Goal: Task Accomplishment & Management: Use online tool/utility

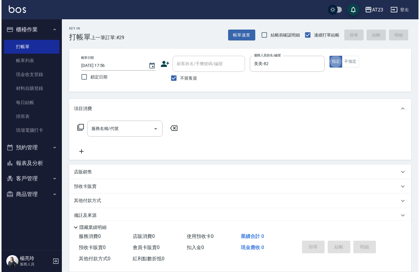
scroll to position [8, 0]
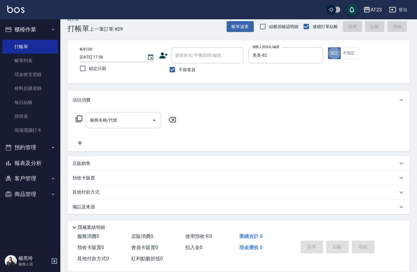
click at [115, 119] on div "服務名稱/代號 服務名稱/代號" at bounding box center [123, 120] width 75 height 16
click at [81, 119] on icon at bounding box center [78, 118] width 7 height 7
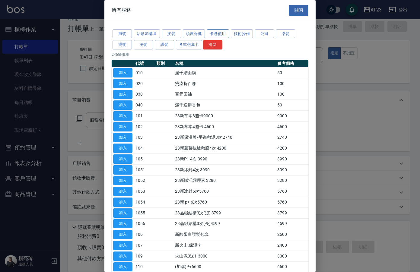
click at [220, 34] on button "卡卷使用" at bounding box center [218, 33] width 22 height 9
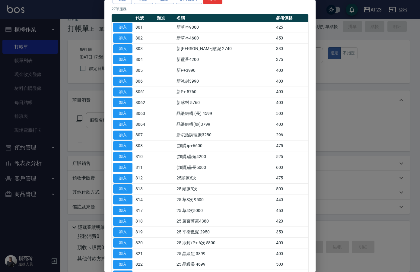
scroll to position [90, 0]
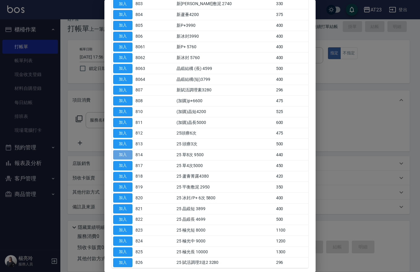
click at [125, 157] on button "加入" at bounding box center [122, 154] width 19 height 9
type input "25 草8次 9500(814)"
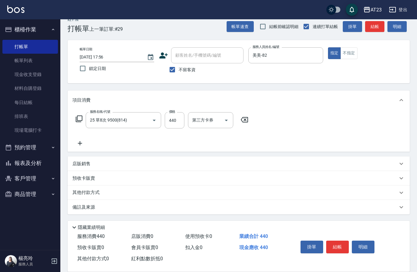
click at [82, 121] on icon at bounding box center [79, 118] width 7 height 7
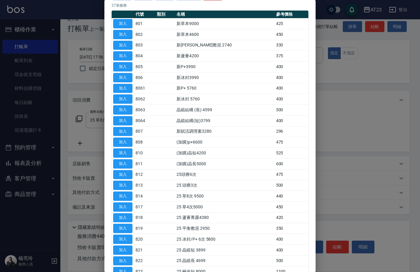
scroll to position [120, 0]
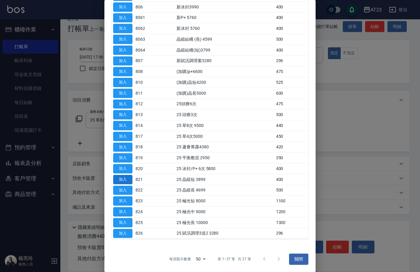
click at [125, 178] on button "加入" at bounding box center [122, 179] width 19 height 9
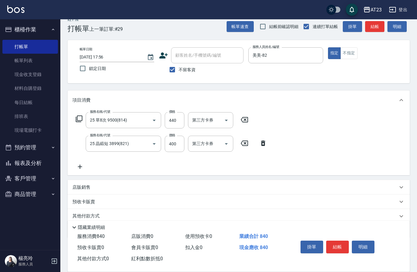
click at [82, 166] on icon at bounding box center [79, 166] width 15 height 7
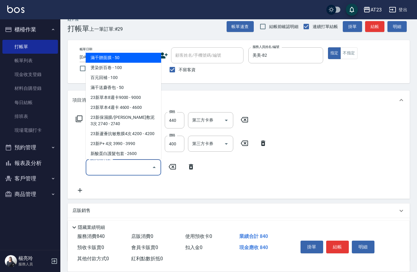
click at [112, 168] on input "服務名稱/代號" at bounding box center [118, 167] width 61 height 11
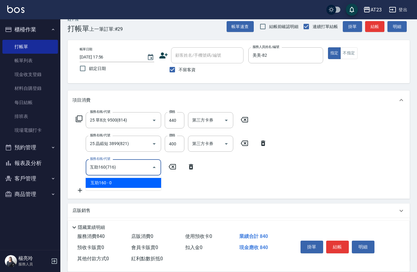
type input "互助160(716)"
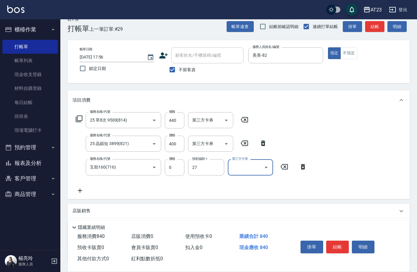
type input "LiLi-27"
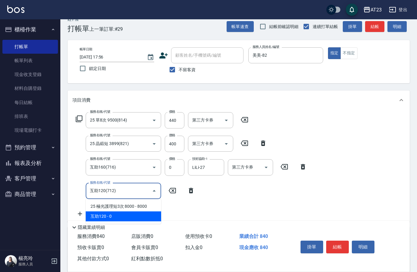
type input "互助120(712)"
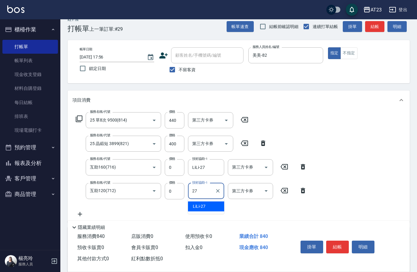
type input "LiLi-27"
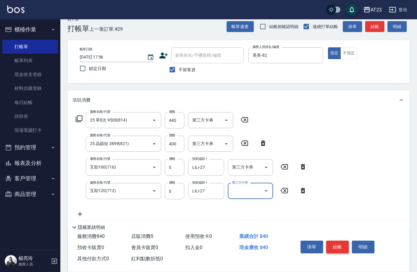
click at [338, 243] on button "結帳" at bounding box center [337, 247] width 23 height 13
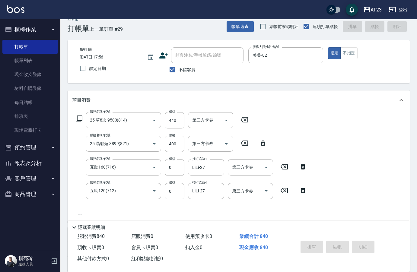
type input "2025/09/17 18:58"
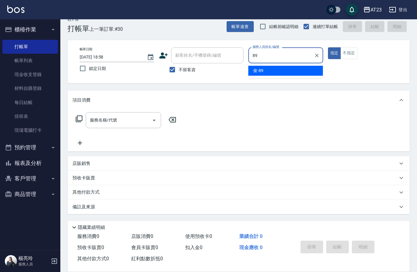
type input "俊-89"
type button "true"
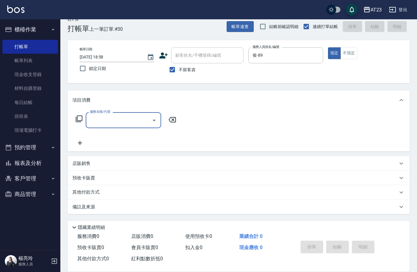
click at [80, 118] on icon at bounding box center [78, 118] width 7 height 7
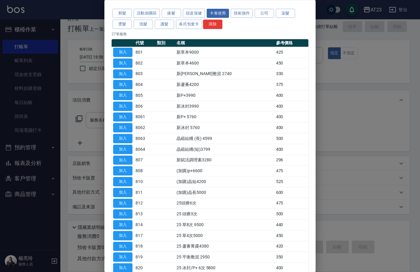
scroll to position [30, 0]
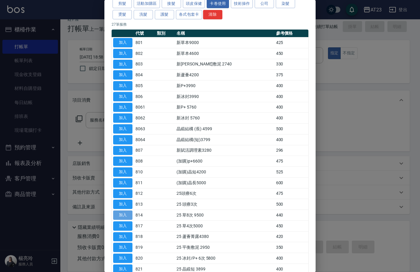
click at [121, 214] on button "加入" at bounding box center [122, 214] width 19 height 9
type input "25 草8次 9500(814)"
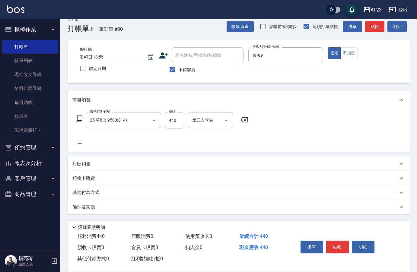
click at [79, 119] on icon at bounding box center [78, 118] width 7 height 7
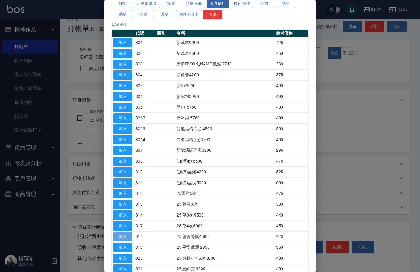
click at [127, 237] on button "加入" at bounding box center [122, 236] width 19 height 9
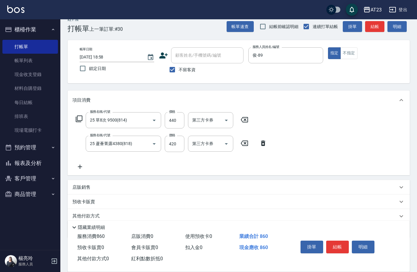
drag, startPoint x: 80, startPoint y: 114, endPoint x: 79, endPoint y: 122, distance: 7.6
click at [79, 120] on div "服務名稱/代號 25 草8次 9500(814) 服務名稱/代號 價格 440 價格 第三方卡券 第三方卡券" at bounding box center [161, 120] width 179 height 16
click at [79, 122] on icon at bounding box center [78, 118] width 7 height 7
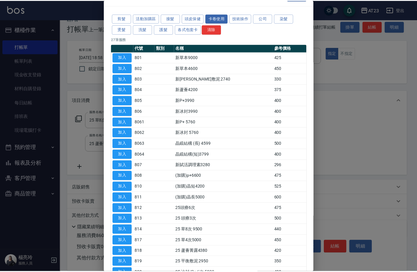
scroll to position [60, 0]
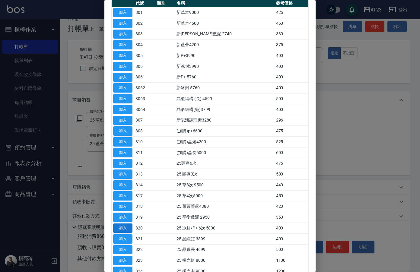
click at [119, 227] on button "加入" at bounding box center [122, 227] width 19 height 9
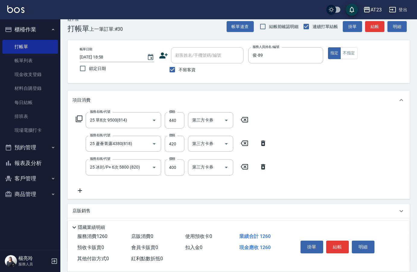
click at [77, 193] on icon at bounding box center [79, 190] width 15 height 7
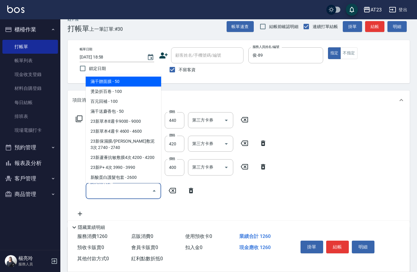
click at [96, 191] on input "服務名稱/代號" at bounding box center [118, 191] width 61 height 11
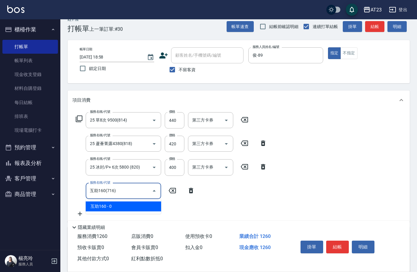
type input "互助160(716)"
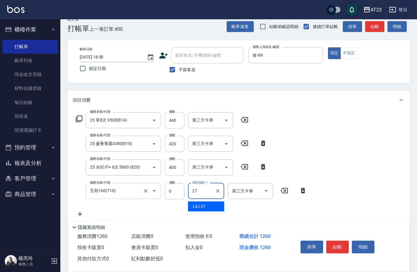
type input "LiLi-27"
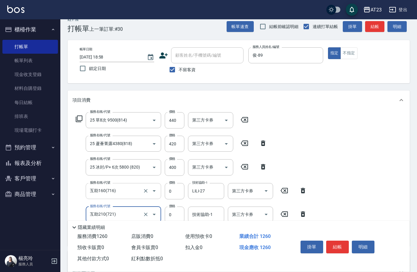
type input "互助210(721)"
type input "嚕咪-35"
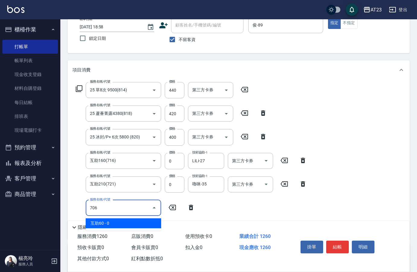
type input "互助60(706)"
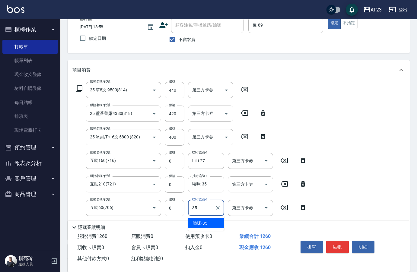
type input "嚕咪-35"
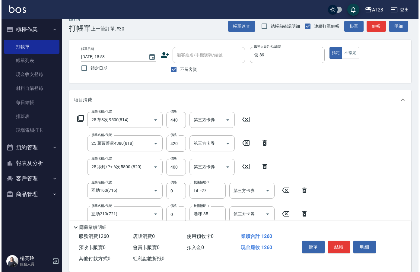
scroll to position [0, 0]
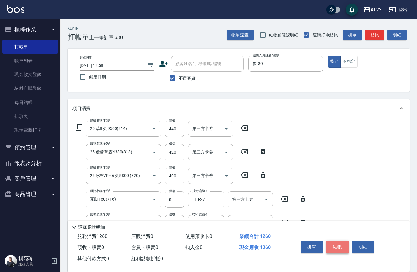
click at [340, 246] on button "結帳" at bounding box center [337, 247] width 23 height 13
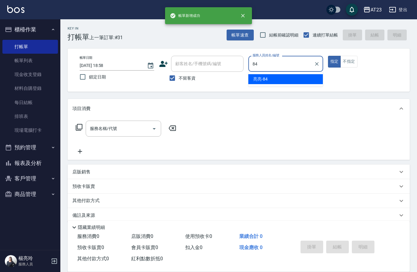
type input "亮亮-84"
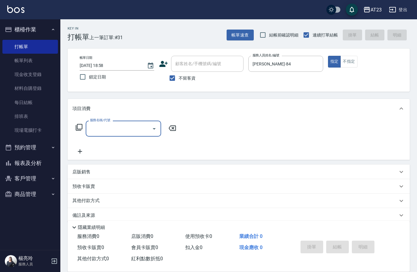
click at [78, 128] on icon at bounding box center [78, 127] width 7 height 7
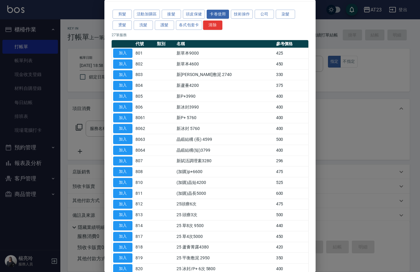
scroll to position [30, 0]
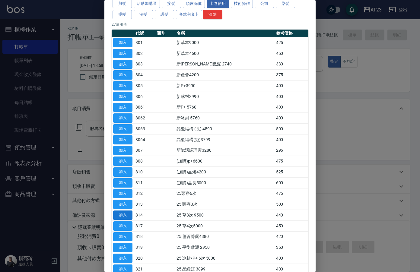
click at [131, 217] on button "加入" at bounding box center [122, 214] width 19 height 9
type input "25 草8次 9500(814)"
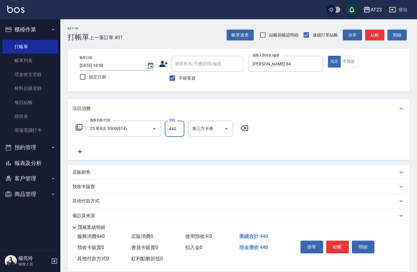
click at [176, 128] on input "440" at bounding box center [175, 129] width 20 height 16
type input "1320"
drag, startPoint x: 74, startPoint y: 128, endPoint x: 79, endPoint y: 128, distance: 4.9
click at [74, 128] on div "服務名稱/代號 25 草8次 9500(814) 服務名稱/代號 價格 1320 價格 第三方卡券 第三方卡券" at bounding box center [161, 129] width 179 height 16
click at [83, 127] on div "服務名稱/代號 25 草8次 9500(814) 服務名稱/代號 價格 1320 價格 第三方卡券 第三方卡券" at bounding box center [161, 129] width 179 height 16
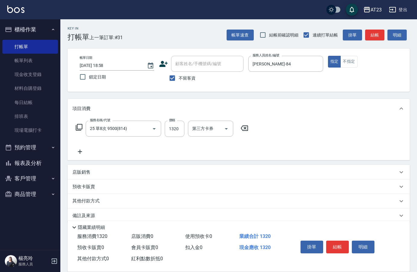
click at [78, 128] on icon at bounding box center [78, 127] width 7 height 7
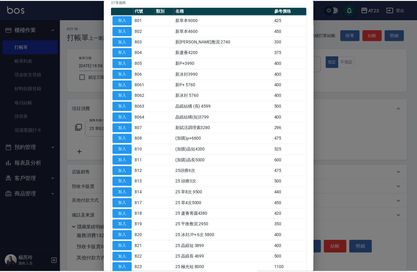
scroll to position [60, 0]
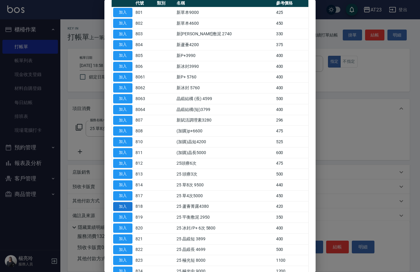
click at [122, 208] on button "加入" at bounding box center [122, 206] width 19 height 9
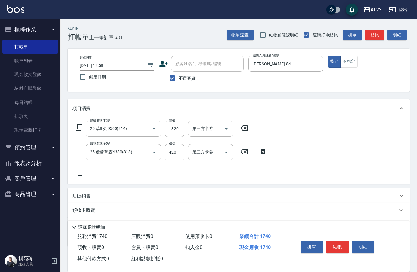
click at [82, 174] on icon at bounding box center [79, 175] width 15 height 7
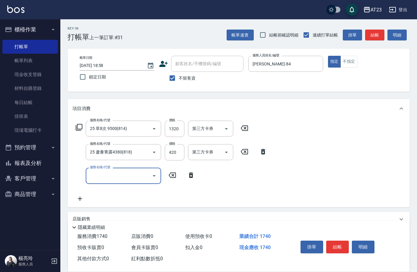
click at [128, 173] on input "服務名稱/代號" at bounding box center [118, 175] width 61 height 11
type input "互助160(716)"
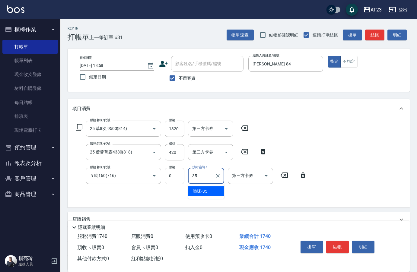
type input "嚕咪-35"
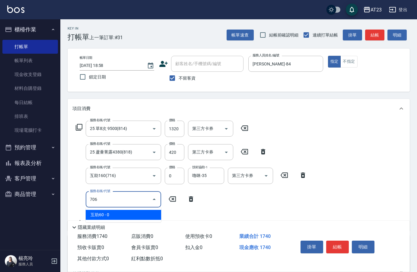
type input "互助60(706)"
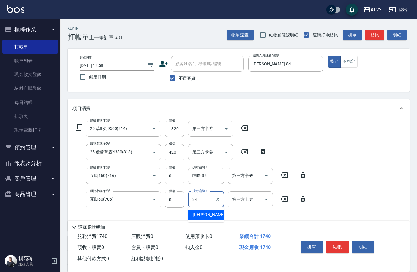
type input "Amy-34"
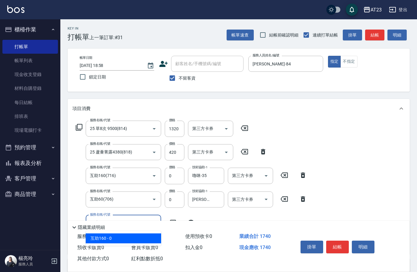
type input "互助160(716)"
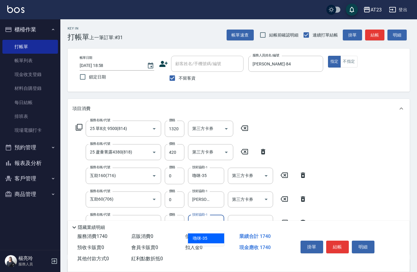
type input "嚕咪-35"
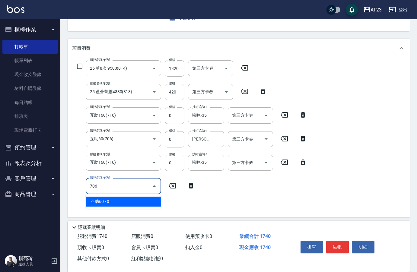
type input "互助60(706)"
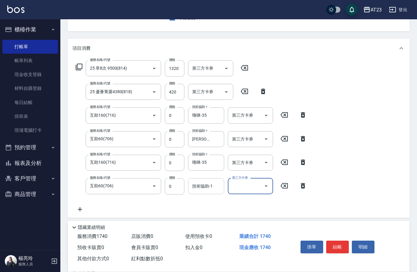
click at [198, 184] on div "技術協助-1 技術協助-1" at bounding box center [206, 186] width 36 height 16
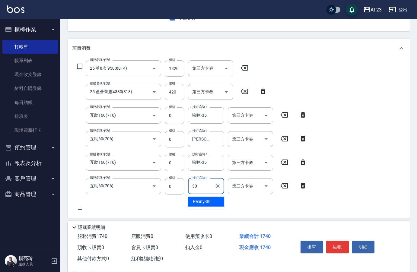
type input "Penny-30"
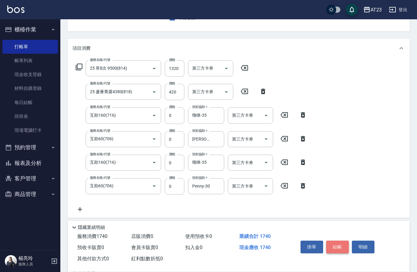
click at [345, 244] on button "結帳" at bounding box center [337, 247] width 23 height 13
type input "2025/09/17 18:59"
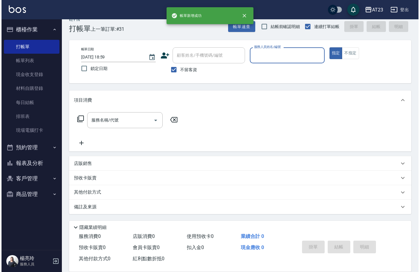
scroll to position [8, 0]
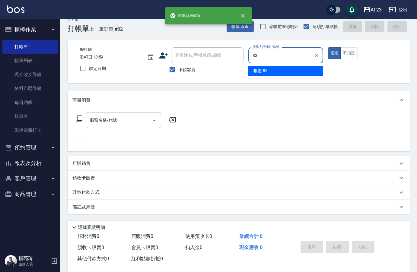
type input "雅惠-83"
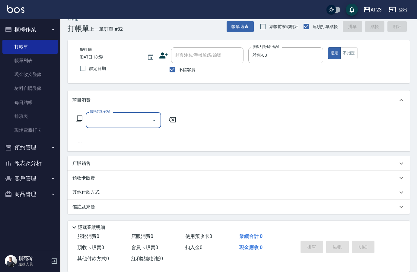
click at [77, 120] on icon at bounding box center [78, 118] width 7 height 7
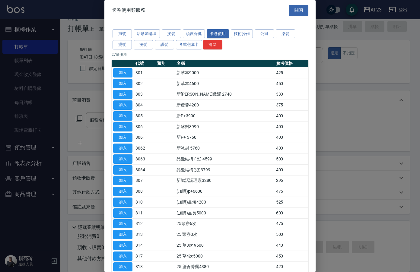
scroll to position [30, 0]
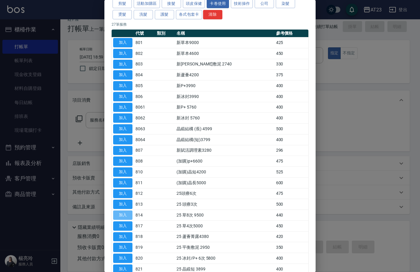
drag, startPoint x: 129, startPoint y: 218, endPoint x: 144, endPoint y: 212, distance: 16.4
click at [128, 218] on button "加入" at bounding box center [122, 214] width 19 height 9
type input "25 草8次 9500(814)"
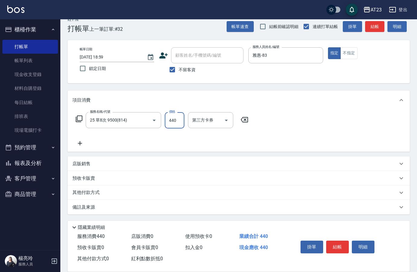
click at [176, 125] on input "440" at bounding box center [175, 120] width 20 height 16
type input "1760"
click at [76, 119] on icon at bounding box center [79, 118] width 7 height 7
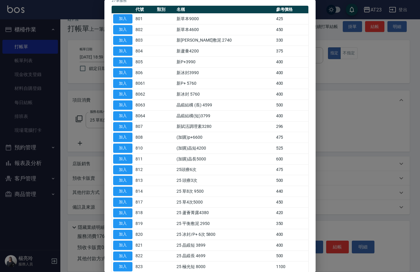
scroll to position [60, 0]
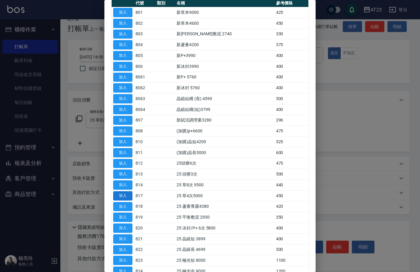
click at [130, 198] on button "加入" at bounding box center [122, 195] width 19 height 9
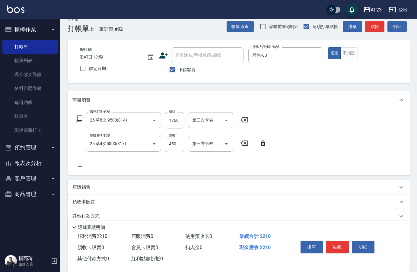
click at [79, 166] on icon at bounding box center [79, 166] width 15 height 7
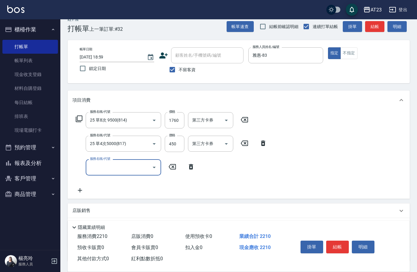
click at [99, 168] on input "服務名稱/代號" at bounding box center [118, 167] width 61 height 11
type input "互助160(716)"
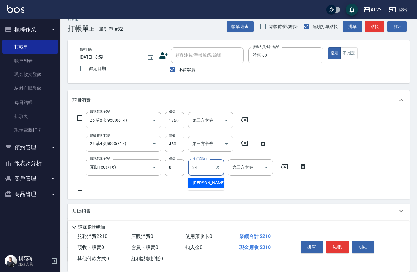
type input "Amy-34"
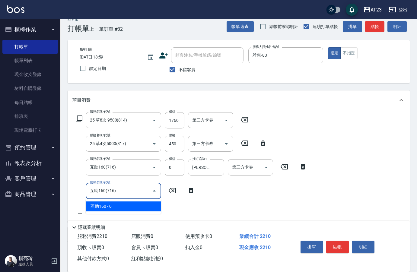
type input "互助160(716)"
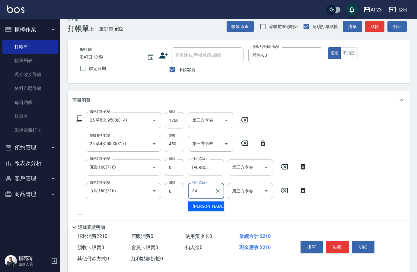
type input "Amy-34"
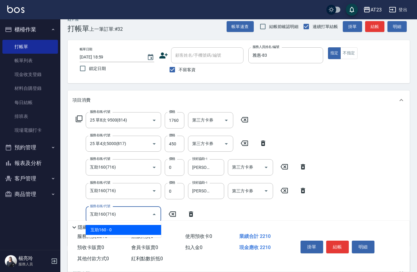
type input "互助160(716)"
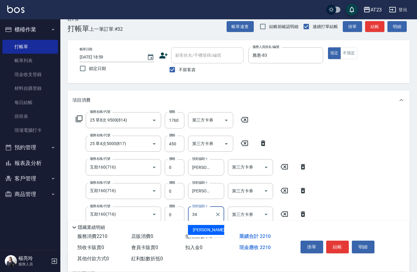
type input "Amy-34"
click at [336, 245] on button "結帳" at bounding box center [337, 247] width 23 height 13
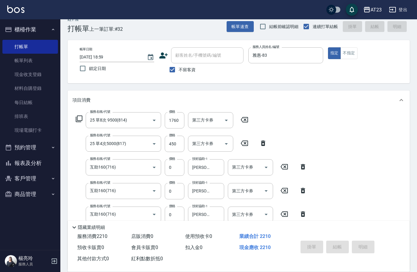
type input "2025/09/17 19:00"
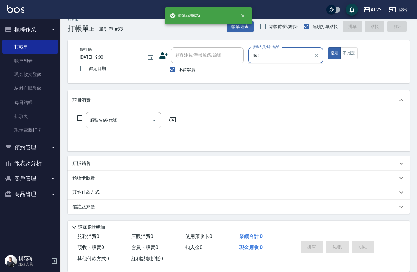
type input "869"
click at [328, 47] on button "指定" at bounding box center [334, 53] width 13 height 12
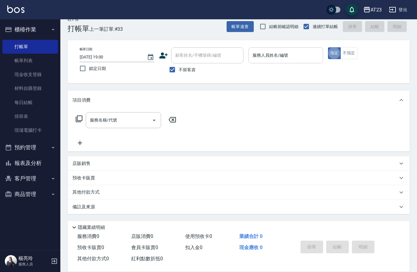
click at [268, 50] on div "服務人員姓名/編號" at bounding box center [285, 55] width 74 height 16
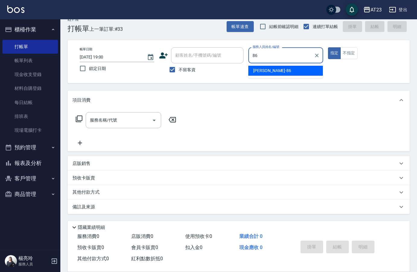
type input "文玲-86"
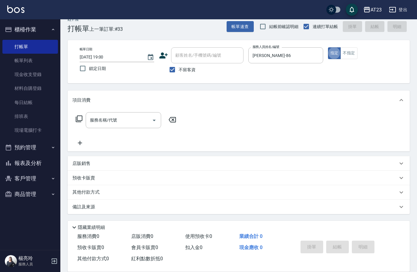
click at [81, 122] on icon at bounding box center [79, 118] width 7 height 7
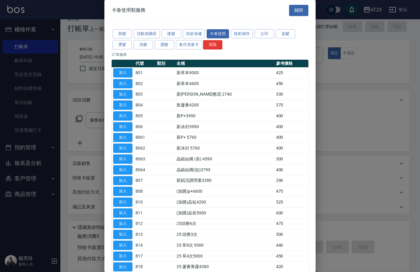
click at [129, 246] on button "加入" at bounding box center [122, 245] width 19 height 9
type input "25 草8次 9500(814)"
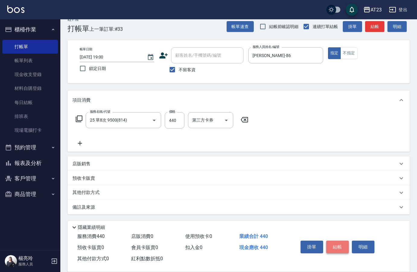
click at [335, 249] on button "結帳" at bounding box center [337, 247] width 23 height 13
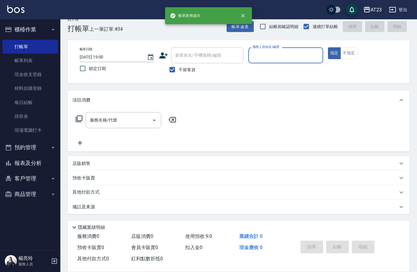
type input "7"
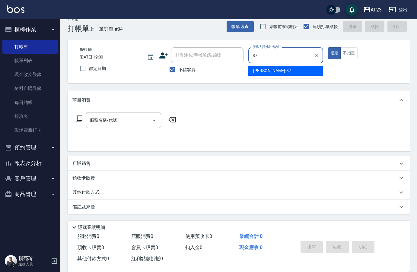
type input "小妮-87"
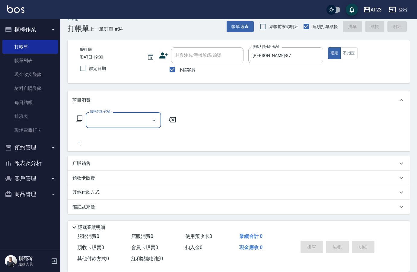
click at [78, 117] on icon at bounding box center [78, 118] width 7 height 7
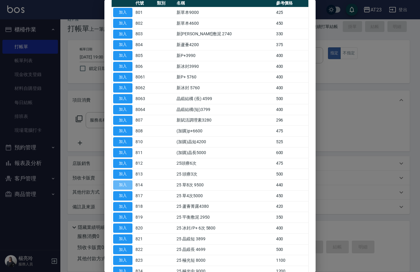
drag, startPoint x: 129, startPoint y: 185, endPoint x: 123, endPoint y: 171, distance: 16.0
click at [130, 185] on button "加入" at bounding box center [122, 184] width 19 height 9
type input "25 草8次 9500(814)"
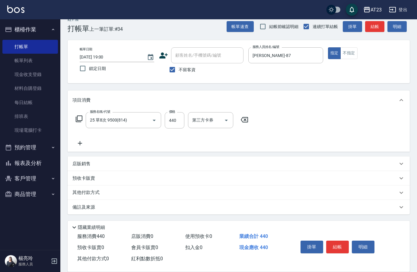
click at [80, 120] on icon at bounding box center [78, 118] width 7 height 7
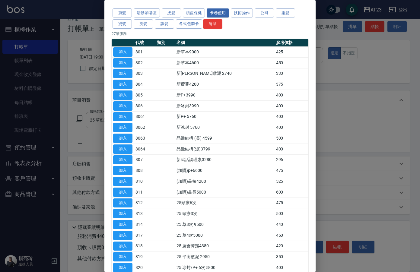
scroll to position [30, 0]
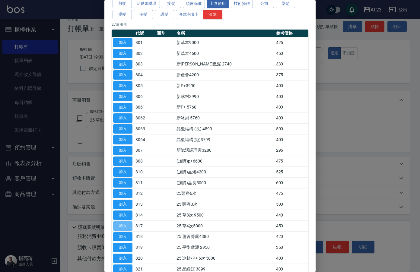
drag, startPoint x: 116, startPoint y: 225, endPoint x: 108, endPoint y: 193, distance: 33.0
click at [117, 225] on button "加入" at bounding box center [122, 225] width 19 height 9
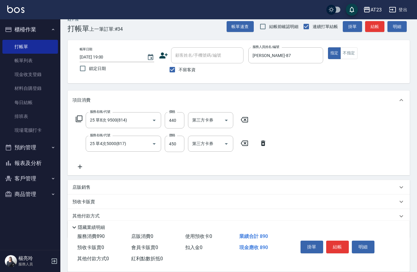
click at [83, 119] on div "服務名稱/代號 25 草8次 9500(814) 服務名稱/代號 價格 440 價格 第三方卡券 第三方卡券" at bounding box center [161, 120] width 179 height 16
click at [80, 120] on icon at bounding box center [78, 118] width 7 height 7
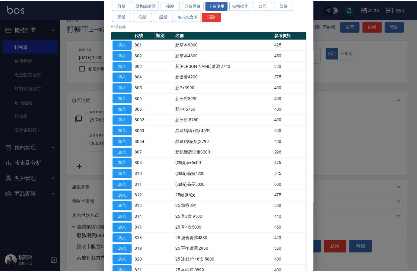
scroll to position [90, 0]
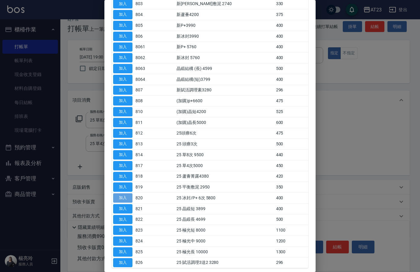
click at [131, 197] on button "加入" at bounding box center [122, 197] width 19 height 9
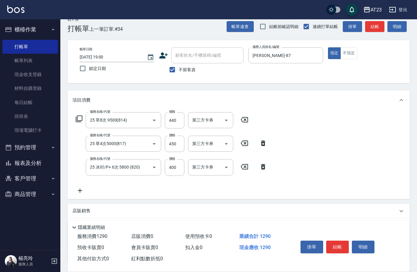
click at [83, 198] on div "服務名稱/代號 25 草8次 9500(814) 服務名稱/代號 價格 440 價格 第三方卡券 第三方卡券 服務名稱/代號 25 草4次5000(817) …" at bounding box center [239, 154] width 342 height 89
click at [96, 193] on div "服務名稱/代號 25 草8次 9500(814) 服務名稱/代號 價格 440 價格 第三方卡券 第三方卡券 服務名稱/代號 25 草4次5000(817) …" at bounding box center [171, 153] width 198 height 82
click at [79, 190] on icon at bounding box center [79, 190] width 15 height 7
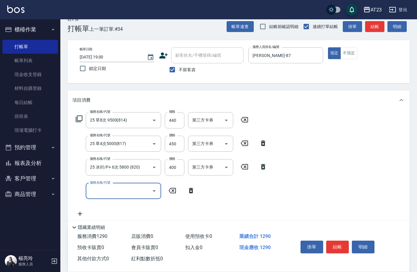
click at [102, 191] on input "服務名稱/代號" at bounding box center [118, 191] width 61 height 11
type input "互助160(716)"
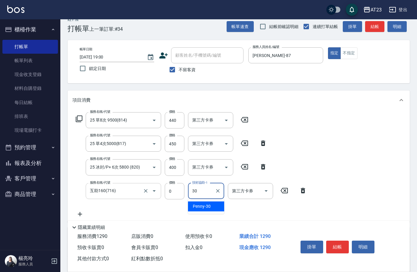
type input "Penny-30"
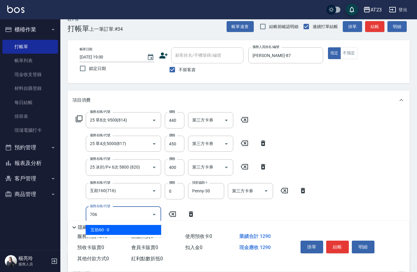
type input "互助60(706)"
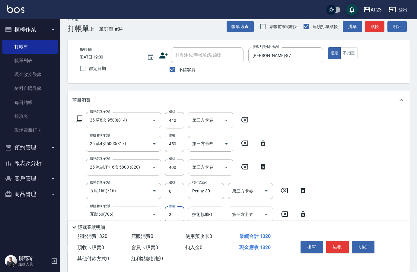
type input "0"
type input "Penny-30"
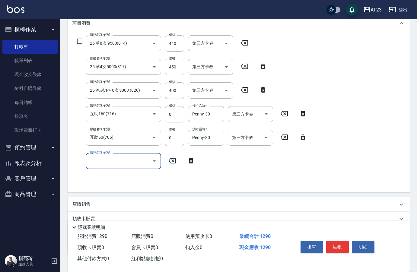
scroll to position [36, 0]
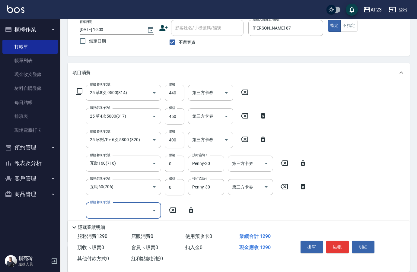
click at [378, 176] on div "服務名稱/代號 25 草8次 9500(814) 服務名稱/代號 價格 440 價格 第三方卡券 第三方卡券 服務名稱/代號 25 草4次5000(817) …" at bounding box center [239, 162] width 342 height 160
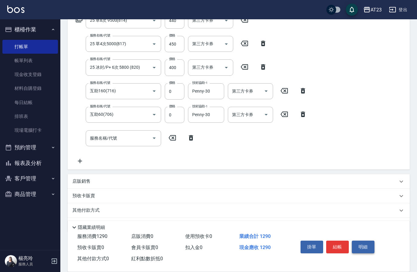
scroll to position [126, 0]
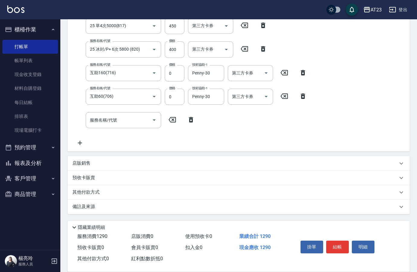
click at [335, 245] on button "結帳" at bounding box center [337, 247] width 23 height 13
type input "2025/09/17 19:02"
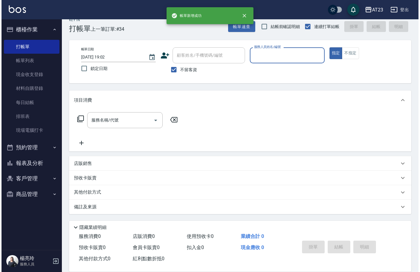
scroll to position [8, 0]
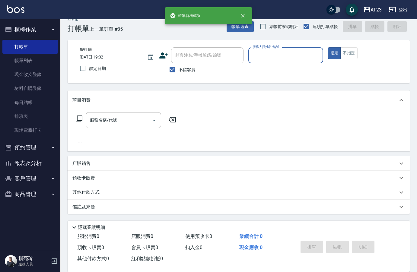
type input "8"
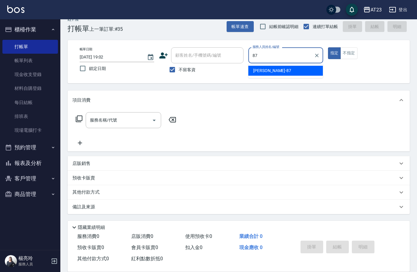
type input "小妮-87"
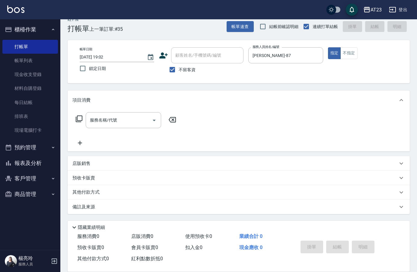
click at [80, 116] on icon at bounding box center [78, 118] width 7 height 7
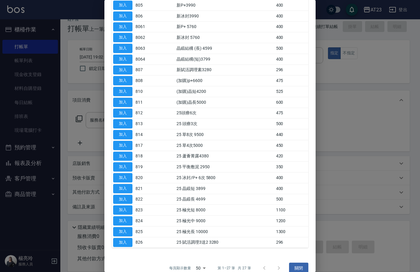
scroll to position [120, 0]
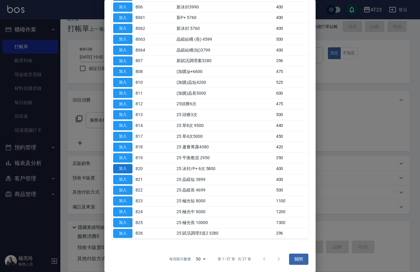
click at [128, 168] on button "加入" at bounding box center [122, 168] width 19 height 9
type input "25 冰封/P+ 6次 5800 (820)"
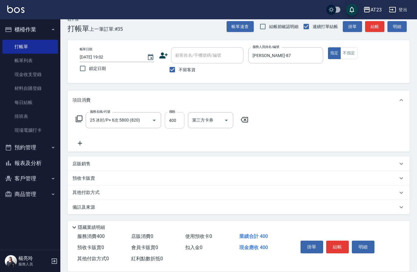
click at [174, 124] on input "400" at bounding box center [175, 120] width 20 height 16
type input "2400"
click at [78, 119] on icon at bounding box center [78, 118] width 7 height 7
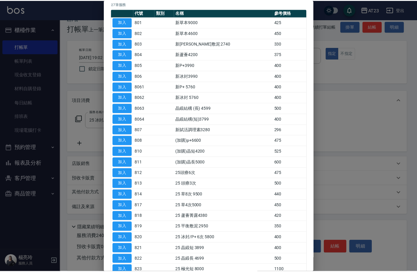
scroll to position [60, 0]
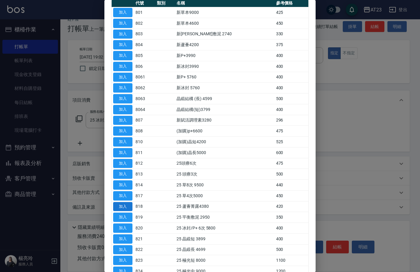
click at [129, 208] on button "加入" at bounding box center [122, 206] width 19 height 9
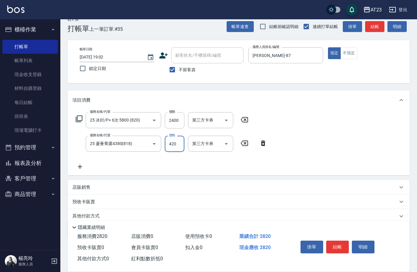
click at [171, 145] on input "420" at bounding box center [175, 144] width 20 height 16
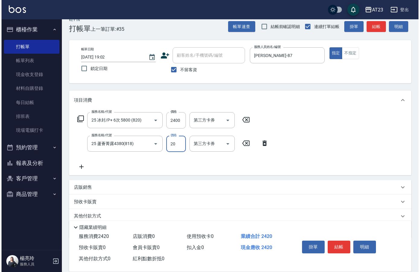
scroll to position [0, 0]
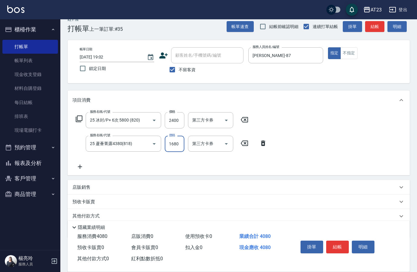
type input "1680"
click at [81, 124] on div "服務名稱/代號 25 冰封/P+ 6次 5800 (820) 服務名稱/代號 價格 2400 價格 第三方卡券 第三方卡券" at bounding box center [161, 120] width 179 height 16
click at [80, 120] on icon at bounding box center [78, 118] width 7 height 7
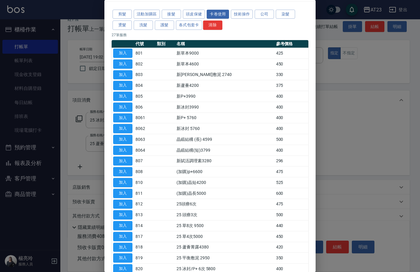
scroll to position [30, 0]
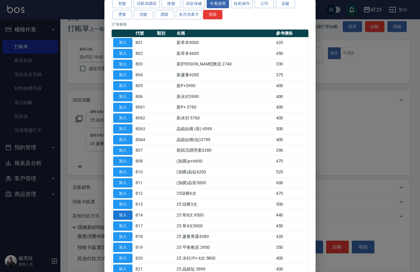
click at [119, 214] on button "加入" at bounding box center [122, 214] width 19 height 9
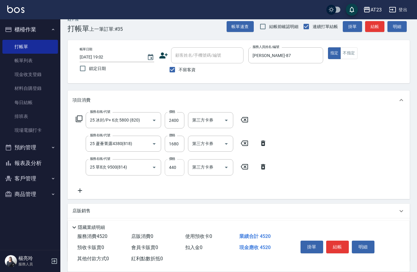
click at [179, 162] on input "440" at bounding box center [175, 167] width 20 height 16
drag, startPoint x: 177, startPoint y: 167, endPoint x: 157, endPoint y: 167, distance: 20.2
click at [157, 167] on div "服務名稱/代號 25 草8次 9500(814) 服務名稱/代號 價格 440 價格 第三方卡券 第三方卡券" at bounding box center [171, 167] width 198 height 16
type input "2200"
click at [81, 119] on icon at bounding box center [78, 118] width 7 height 7
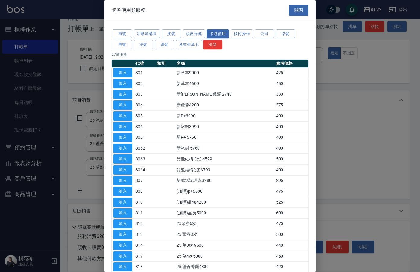
scroll to position [120, 0]
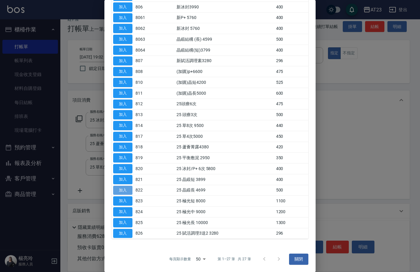
click at [126, 186] on button "加入" at bounding box center [122, 190] width 19 height 9
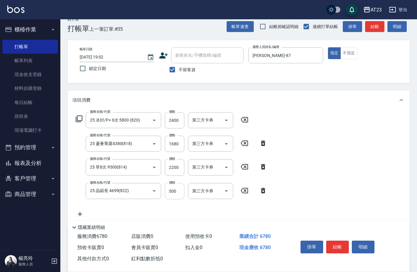
click at [166, 191] on input "500" at bounding box center [175, 191] width 20 height 16
drag, startPoint x: 179, startPoint y: 189, endPoint x: 151, endPoint y: 188, distance: 27.8
click at [152, 188] on div "服務名稱/代號 25 晶緞長 4699(822) 服務名稱/代號 價格 500 價格 第三方卡券 第三方卡券" at bounding box center [171, 191] width 198 height 16
type input "1000"
click at [79, 120] on icon at bounding box center [78, 118] width 7 height 7
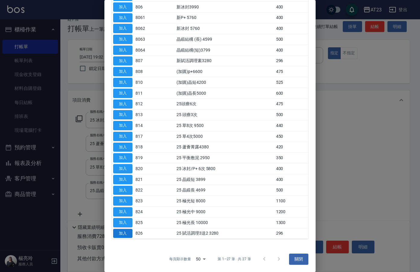
click at [129, 236] on button "加入" at bounding box center [122, 233] width 19 height 9
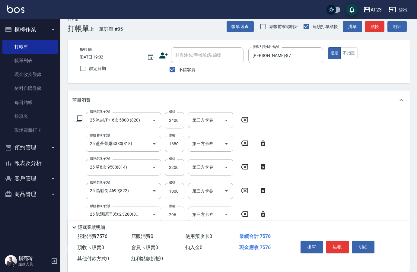
click at [174, 214] on input "296" at bounding box center [175, 215] width 20 height 16
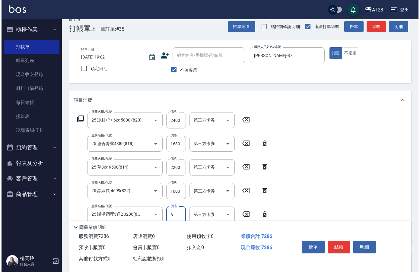
scroll to position [0, 0]
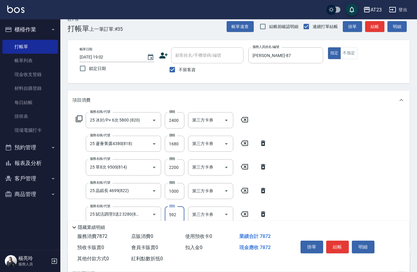
type input "592"
click at [79, 113] on div "服務名稱/代號 25 冰封/P+ 6次 5800 (820) 服務名稱/代號 價格 2400 價格 第三方卡券 第三方卡券" at bounding box center [161, 120] width 179 height 16
click at [81, 122] on icon at bounding box center [78, 118] width 7 height 7
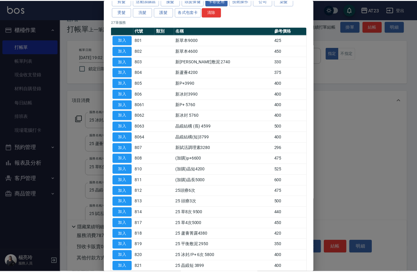
scroll to position [90, 0]
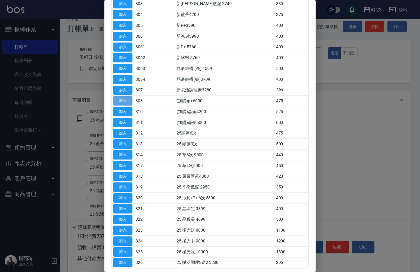
click at [128, 101] on button "加入" at bounding box center [122, 100] width 19 height 9
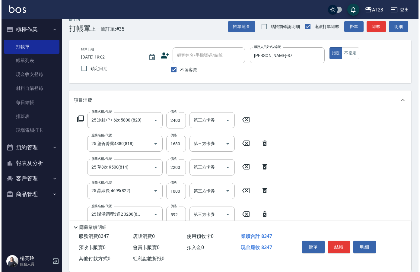
scroll to position [69, 0]
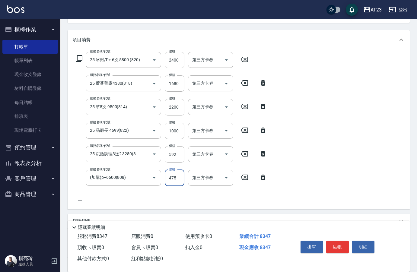
click at [183, 176] on input "475" at bounding box center [175, 178] width 20 height 16
drag, startPoint x: 180, startPoint y: 178, endPoint x: 131, endPoint y: 174, distance: 48.7
click at [131, 174] on div "服務名稱/代號 (加購)p+6600(808) 服務名稱/代號 價格 475 價格 第三方卡券 第三方卡券" at bounding box center [171, 178] width 198 height 16
type input "1425"
click at [83, 62] on div "服務名稱/代號 25 冰封/P+ 6次 5800 (820) 服務名稱/代號 價格 2400 價格 第三方卡券 第三方卡券" at bounding box center [161, 60] width 179 height 16
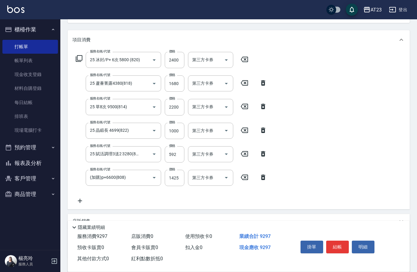
click at [78, 61] on icon at bounding box center [78, 58] width 7 height 7
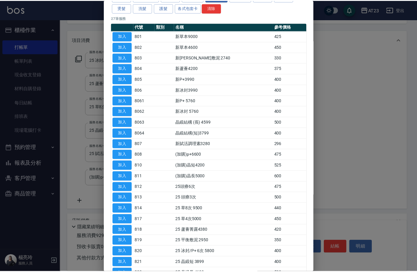
scroll to position [90, 0]
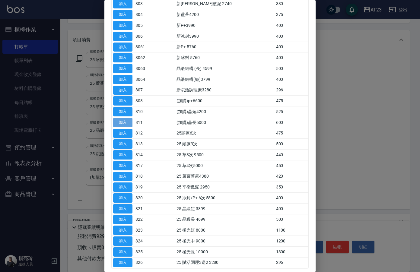
click at [119, 122] on button "加入" at bounding box center [122, 122] width 19 height 9
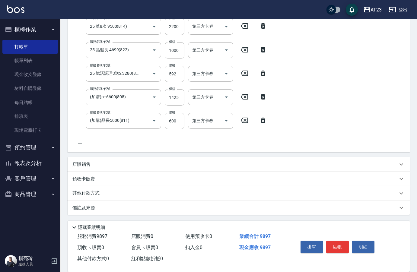
scroll to position [150, 0]
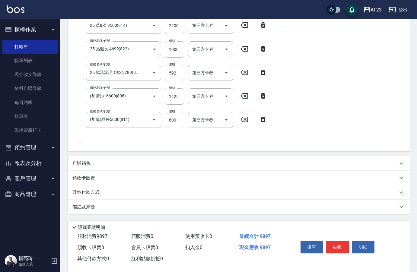
click at [177, 123] on input "600" at bounding box center [175, 120] width 20 height 16
type input "1200"
click at [334, 245] on button "結帳" at bounding box center [337, 247] width 23 height 13
type input "2025/09/17 19:04"
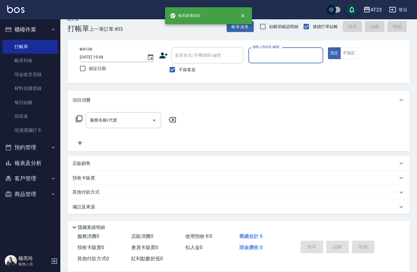
scroll to position [8, 0]
click at [31, 76] on link "現金收支登錄" at bounding box center [29, 75] width 55 height 14
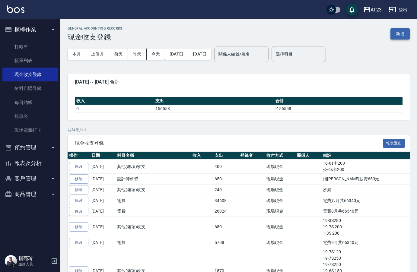
click at [402, 35] on button "新增" at bounding box center [399, 33] width 19 height 11
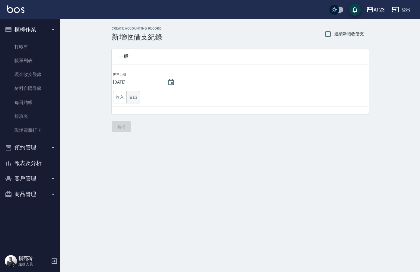
click at [134, 95] on button "支出" at bounding box center [133, 97] width 14 height 12
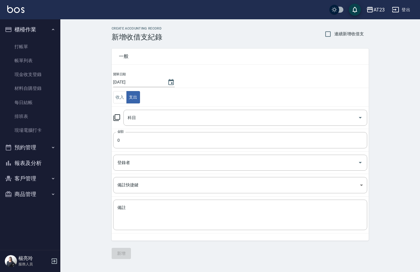
click at [155, 108] on td "科目 科目" at bounding box center [240, 117] width 257 height 22
click at [159, 112] on input "科目" at bounding box center [240, 117] width 229 height 11
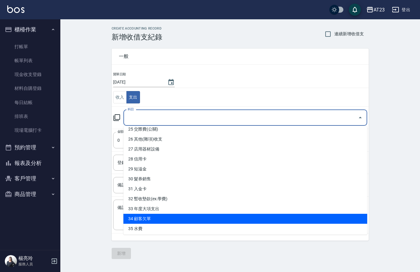
scroll to position [274, 0]
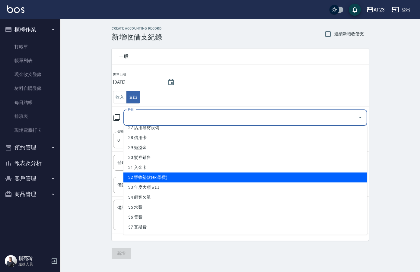
click at [221, 179] on li "32 暫收墊款(ex.學費)" at bounding box center [245, 177] width 244 height 10
type input "32 暫收墊款(ex.學費)"
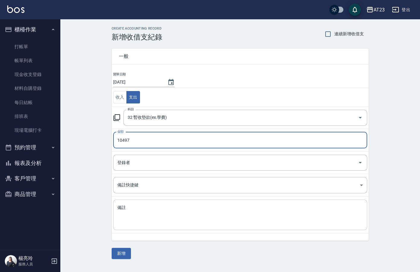
type input "10497"
click at [265, 208] on textarea "備註" at bounding box center [239, 215] width 245 height 21
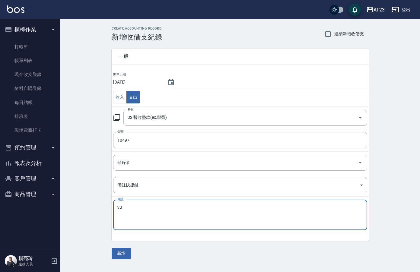
type textarea "v"
type textarea "小嫻八月包套卡1/2業績"
click at [118, 253] on button "新增" at bounding box center [121, 253] width 19 height 11
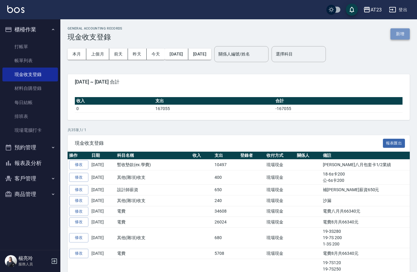
click at [400, 33] on button "新增" at bounding box center [399, 33] width 19 height 11
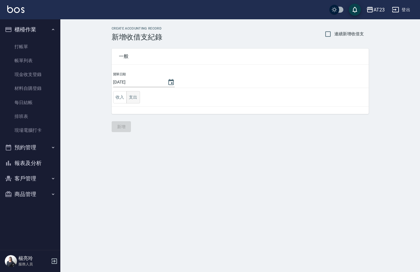
click at [138, 98] on button "支出" at bounding box center [133, 97] width 14 height 12
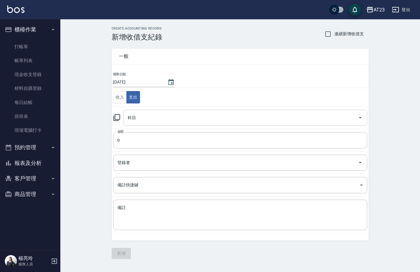
click at [142, 118] on input "科目" at bounding box center [240, 117] width 229 height 11
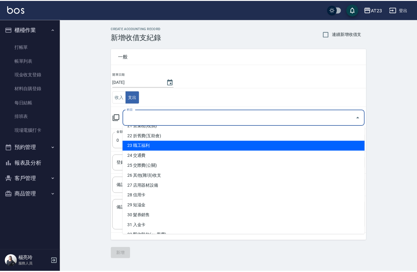
scroll to position [274, 0]
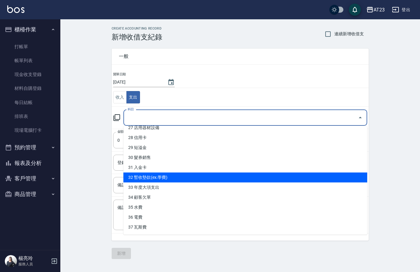
click at [204, 178] on li "32 暫收墊款(ex.學費)" at bounding box center [245, 177] width 244 height 10
type input "32 暫收墊款(ex.學費)"
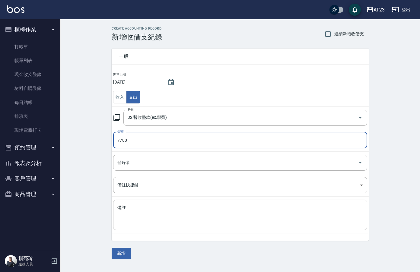
type input "7780"
click at [174, 218] on textarea "備註" at bounding box center [239, 215] width 245 height 21
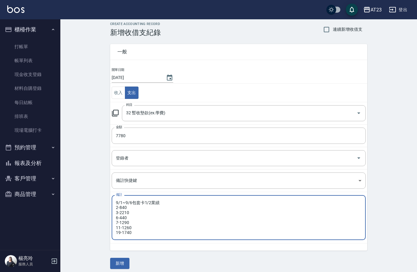
scroll to position [9, 0]
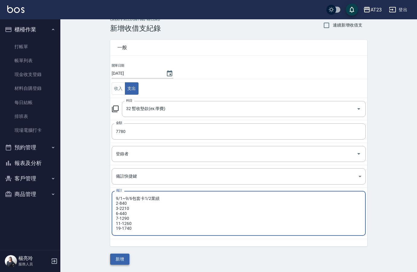
type textarea "9/1~9/6包套卡1/2業績 2-840 3-2210 6-440 7-1290 11-1260 19-1740"
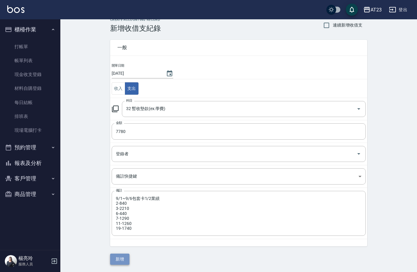
click at [114, 257] on button "新增" at bounding box center [119, 259] width 19 height 11
